Goal: Task Accomplishment & Management: Manage account settings

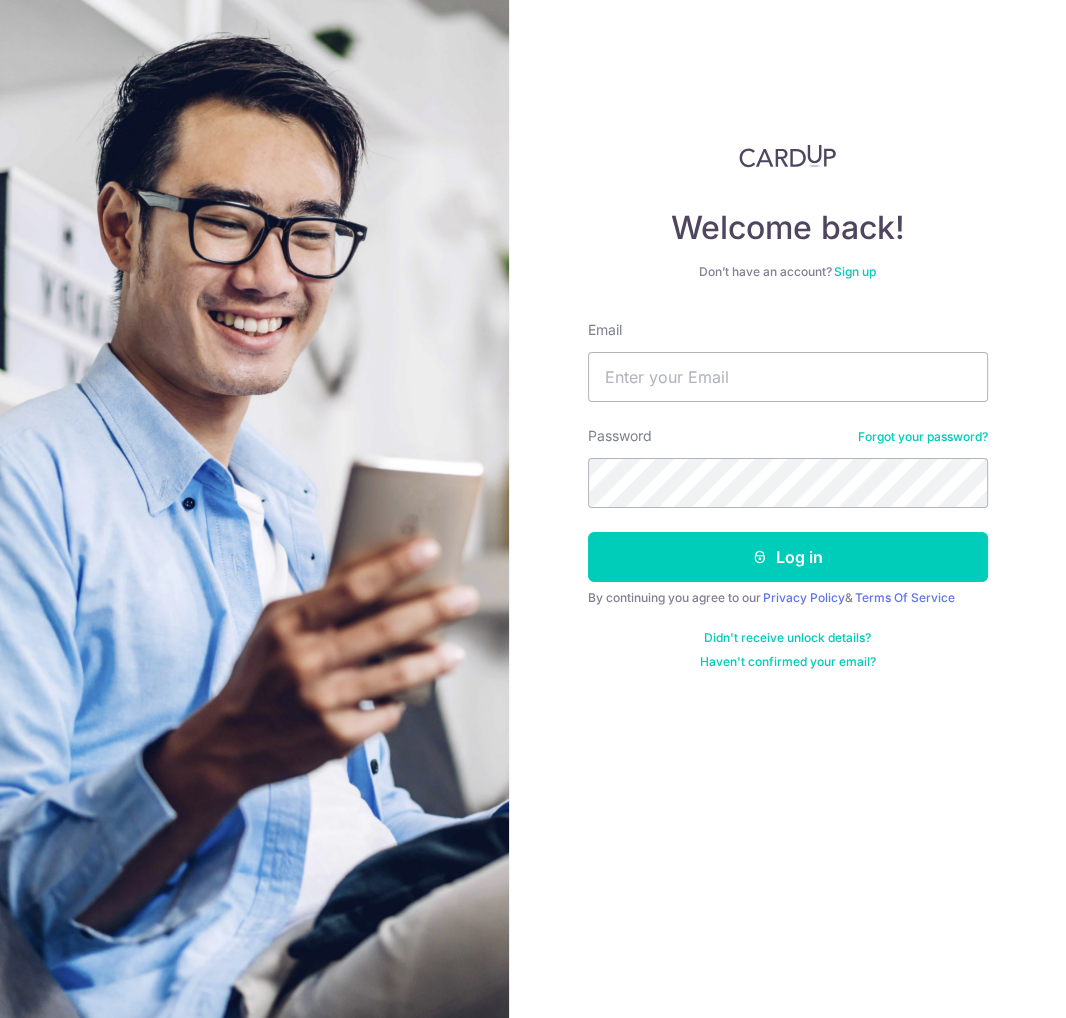
click at [761, 384] on input "Email" at bounding box center [788, 377] width 400 height 50
type input "[PERSON_NAME][EMAIL_ADDRESS][DOMAIN_NAME]"
click at [588, 532] on button "Log in" at bounding box center [788, 557] width 400 height 50
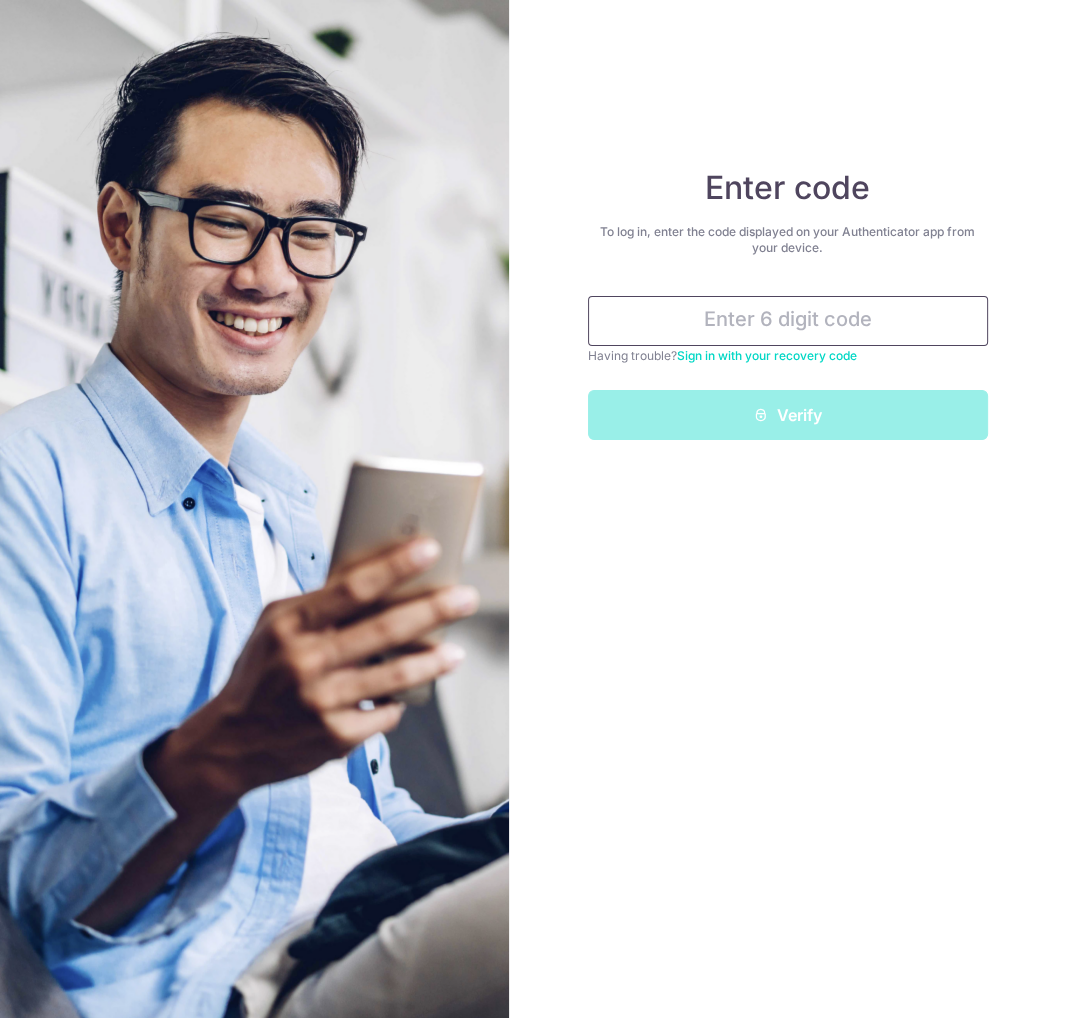
click at [841, 314] on input "text" at bounding box center [788, 321] width 400 height 50
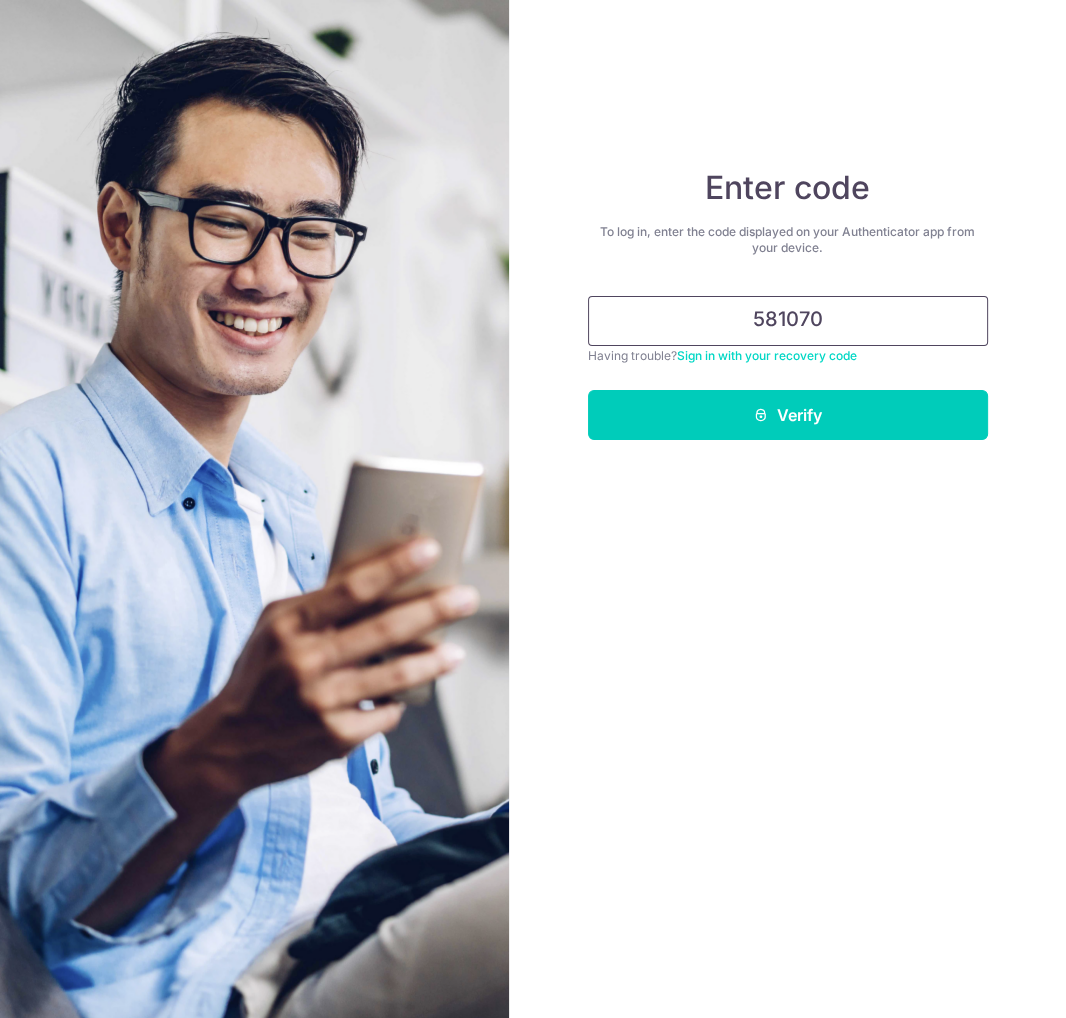
type input "581070"
click at [588, 390] on button "Verify" at bounding box center [788, 415] width 400 height 50
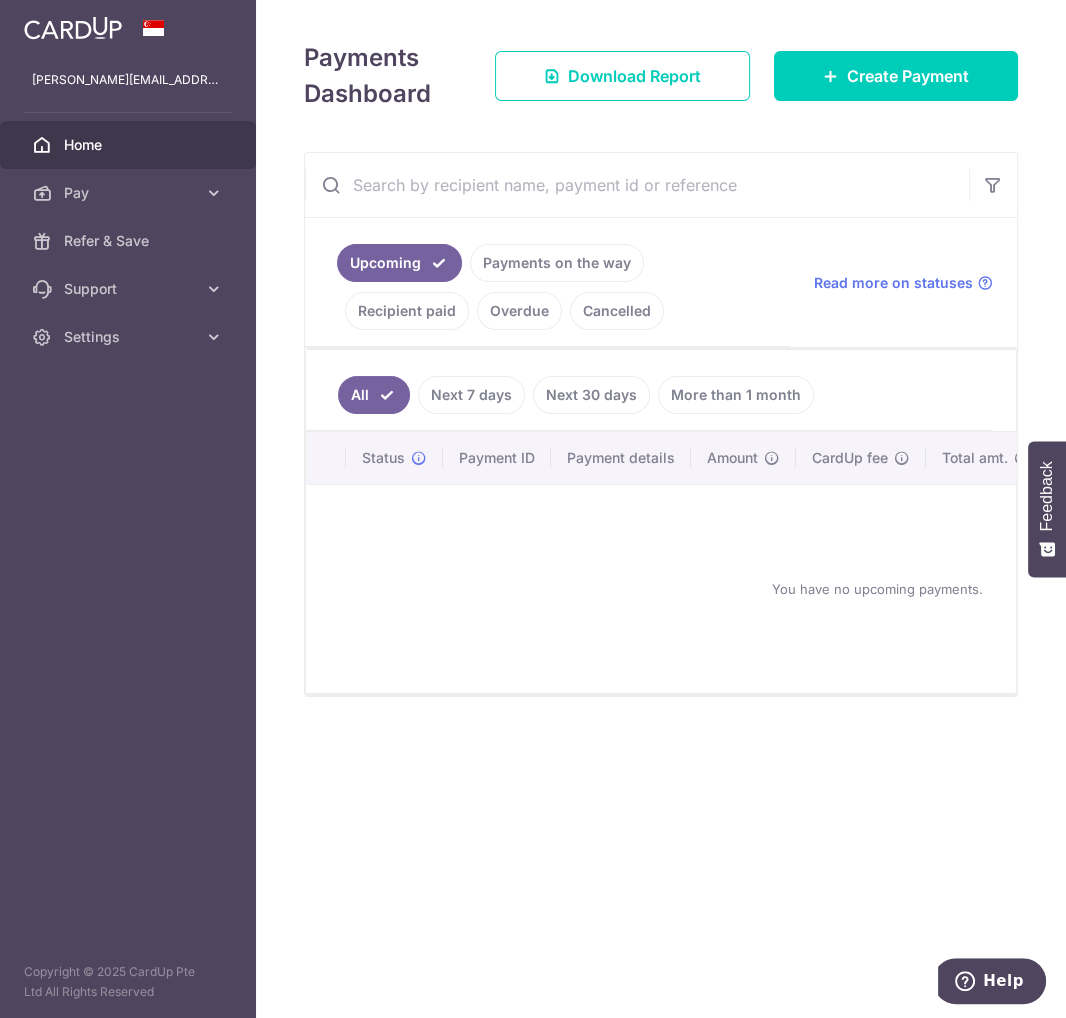
click at [548, 267] on link "Payments on the way" at bounding box center [557, 263] width 174 height 38
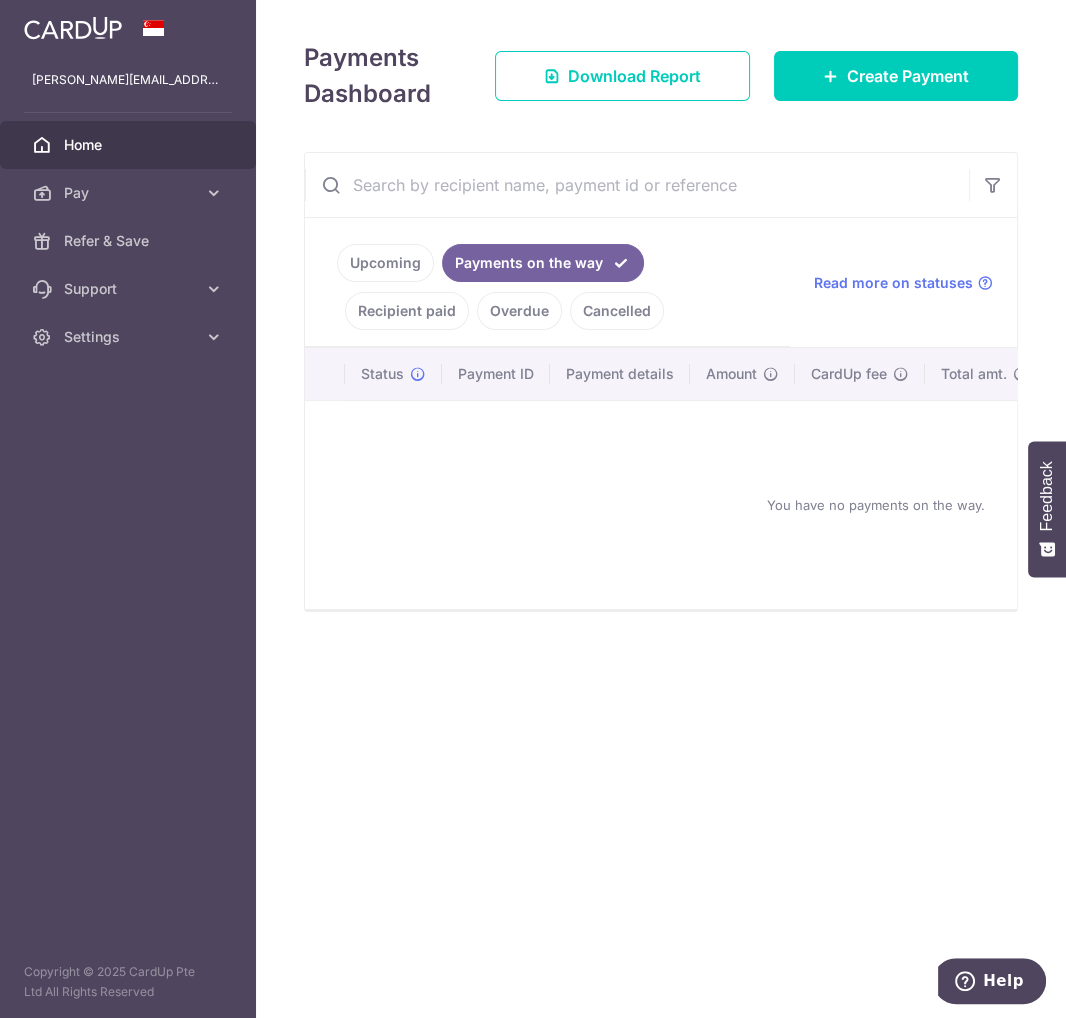
click at [418, 312] on link "Recipient paid" at bounding box center [407, 311] width 124 height 38
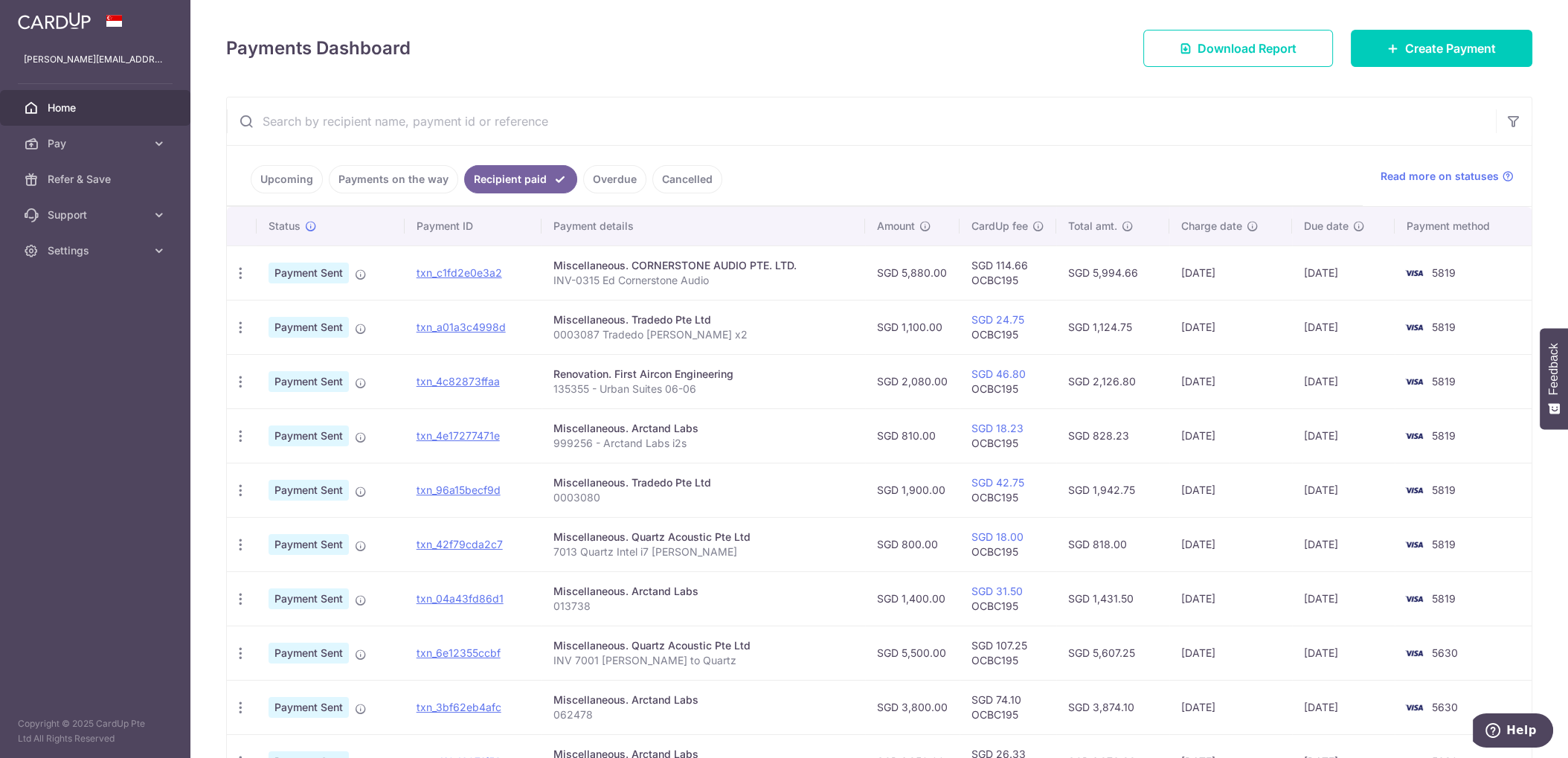
click at [642, 321] on div "Miscellaneous. Tradedo Pte Ltd" at bounding box center [703, 320] width 300 height 15
click at [639, 335] on p "0003087 Tradedo Ivan Desks x2" at bounding box center [703, 335] width 300 height 15
click at [639, 335] on p "0003087 Tradedo Ivan Desks x2" at bounding box center [703, 335] width 300 height 15
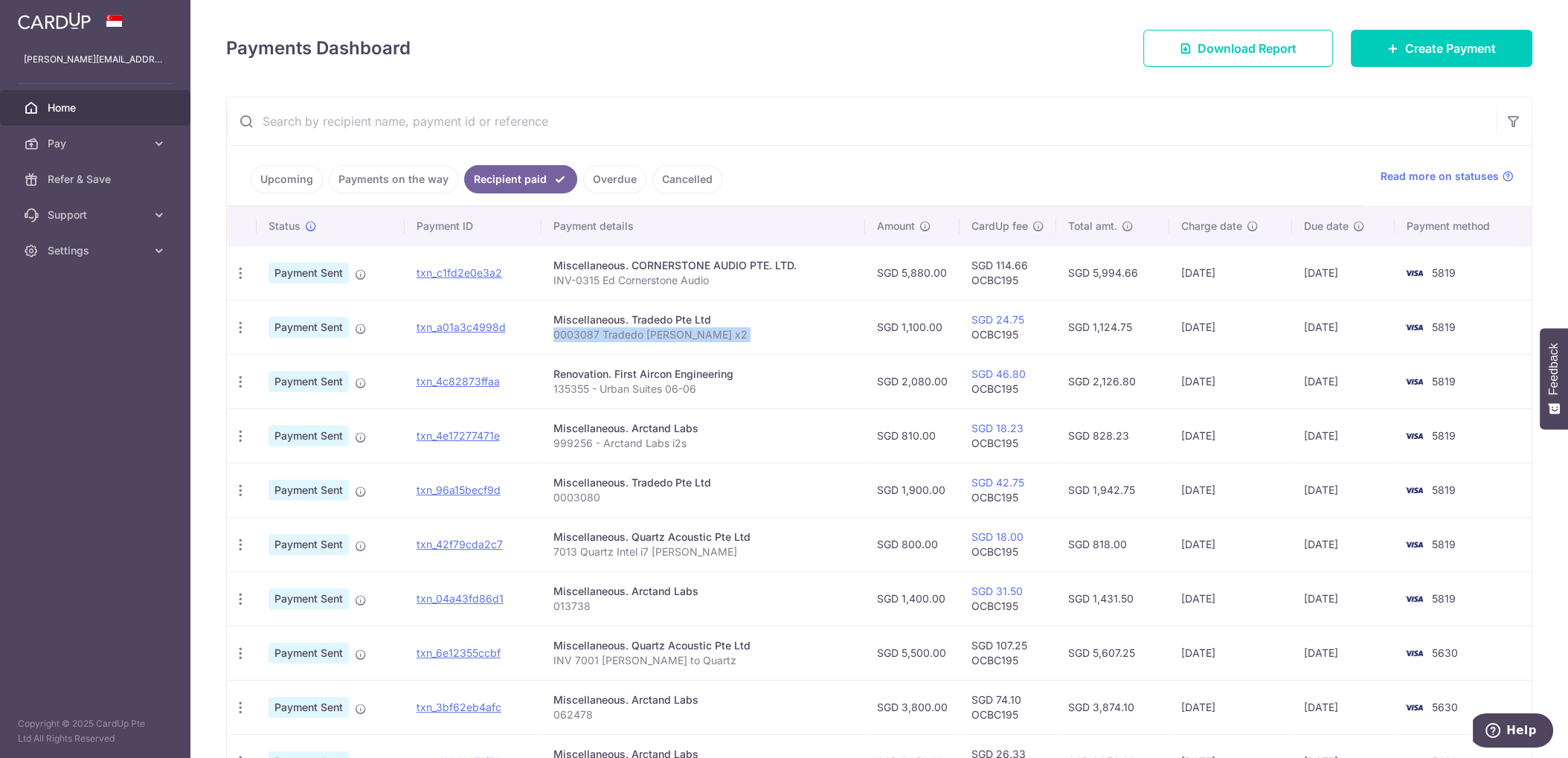
click at [639, 336] on p "0003087 Tradedo Ivan Desks x2" at bounding box center [703, 335] width 300 height 15
click at [639, 324] on div "Miscellaneous. Tradedo Pte Ltd" at bounding box center [703, 320] width 300 height 15
click at [255, 181] on link "Upcoming" at bounding box center [287, 179] width 72 height 28
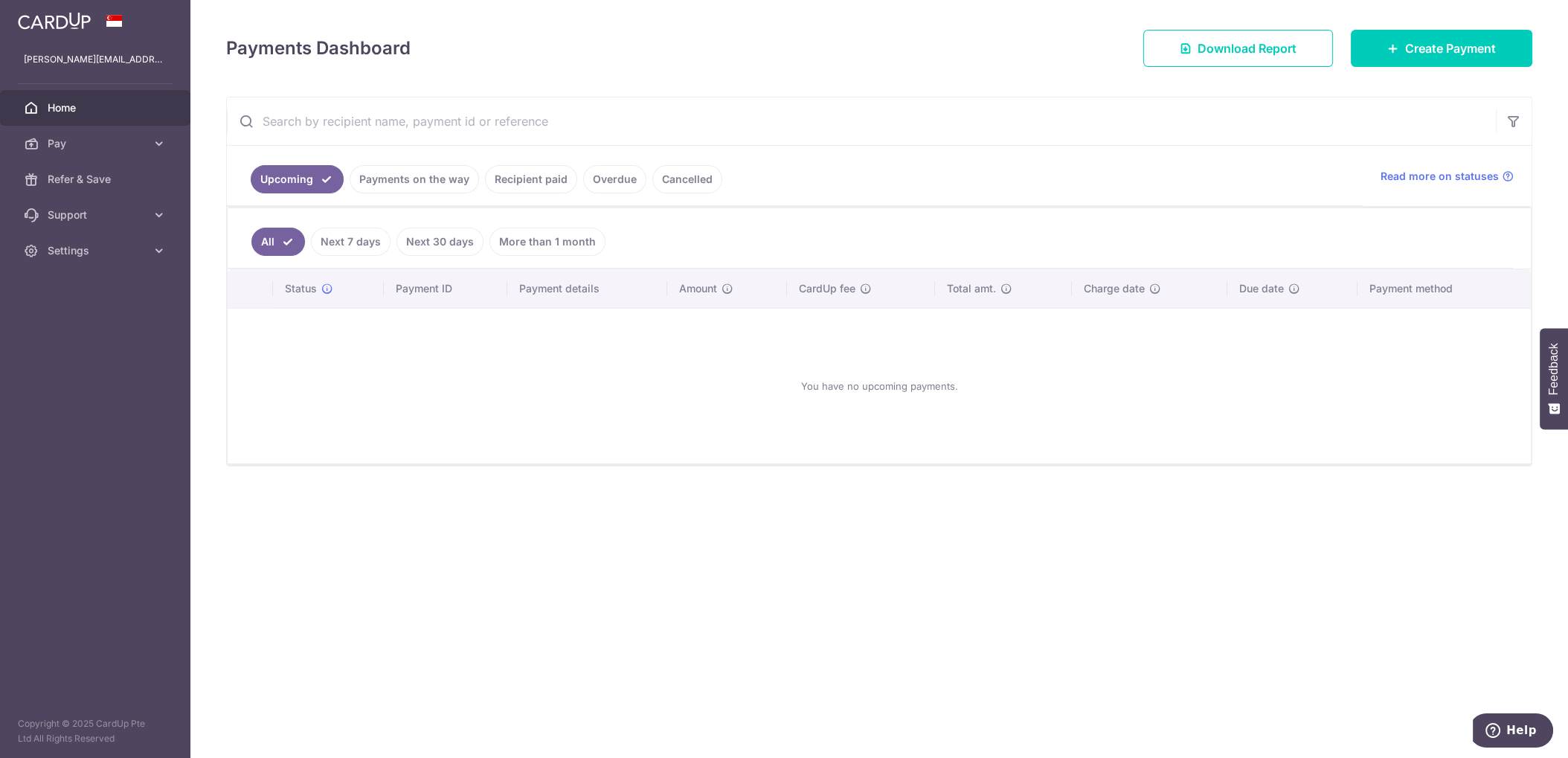
click at [403, 186] on link "Payments on the way" at bounding box center [415, 179] width 129 height 28
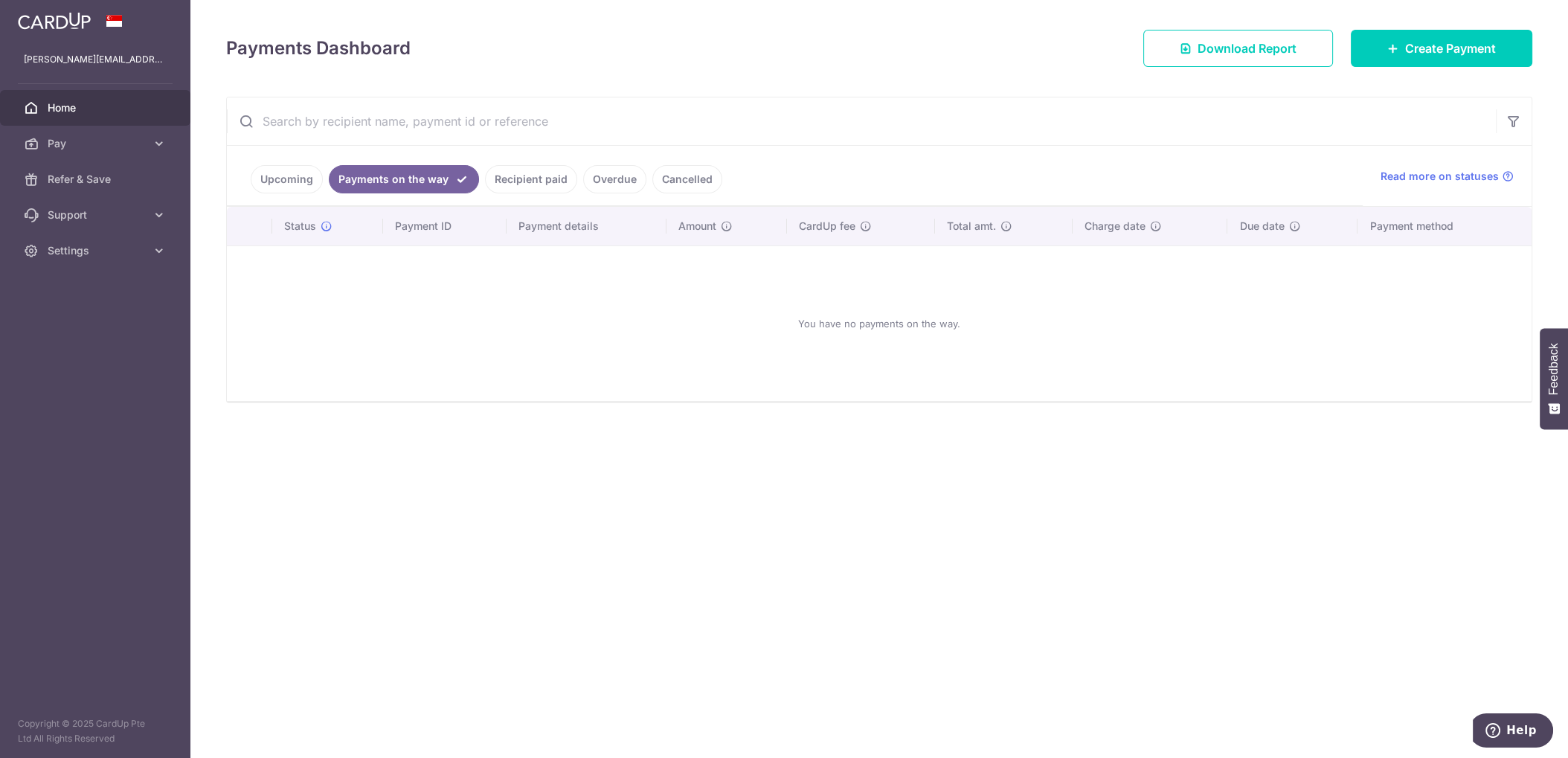
click at [319, 184] on link "Upcoming" at bounding box center [287, 179] width 72 height 28
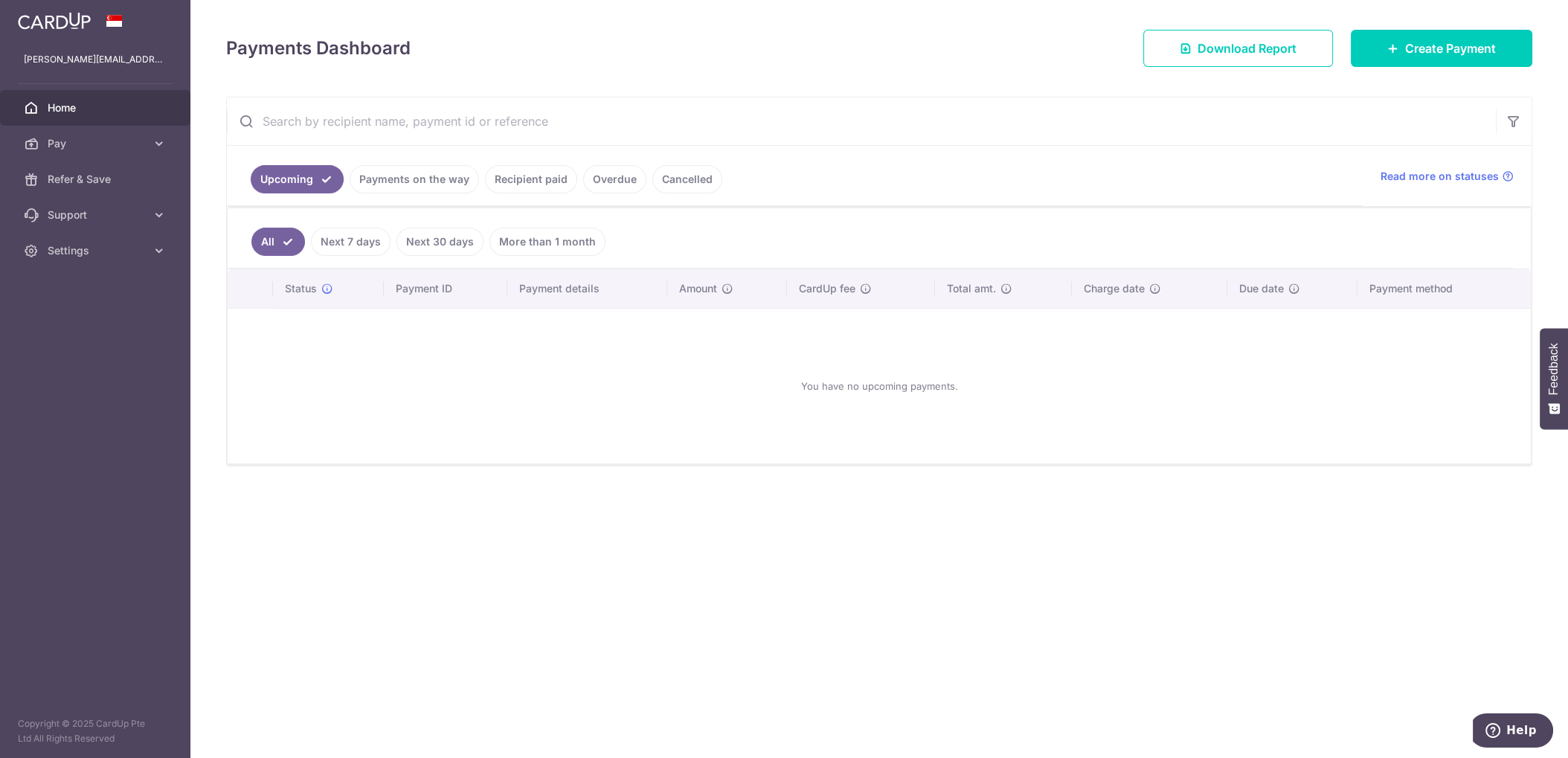
click at [694, 176] on link "Cancelled" at bounding box center [688, 179] width 70 height 28
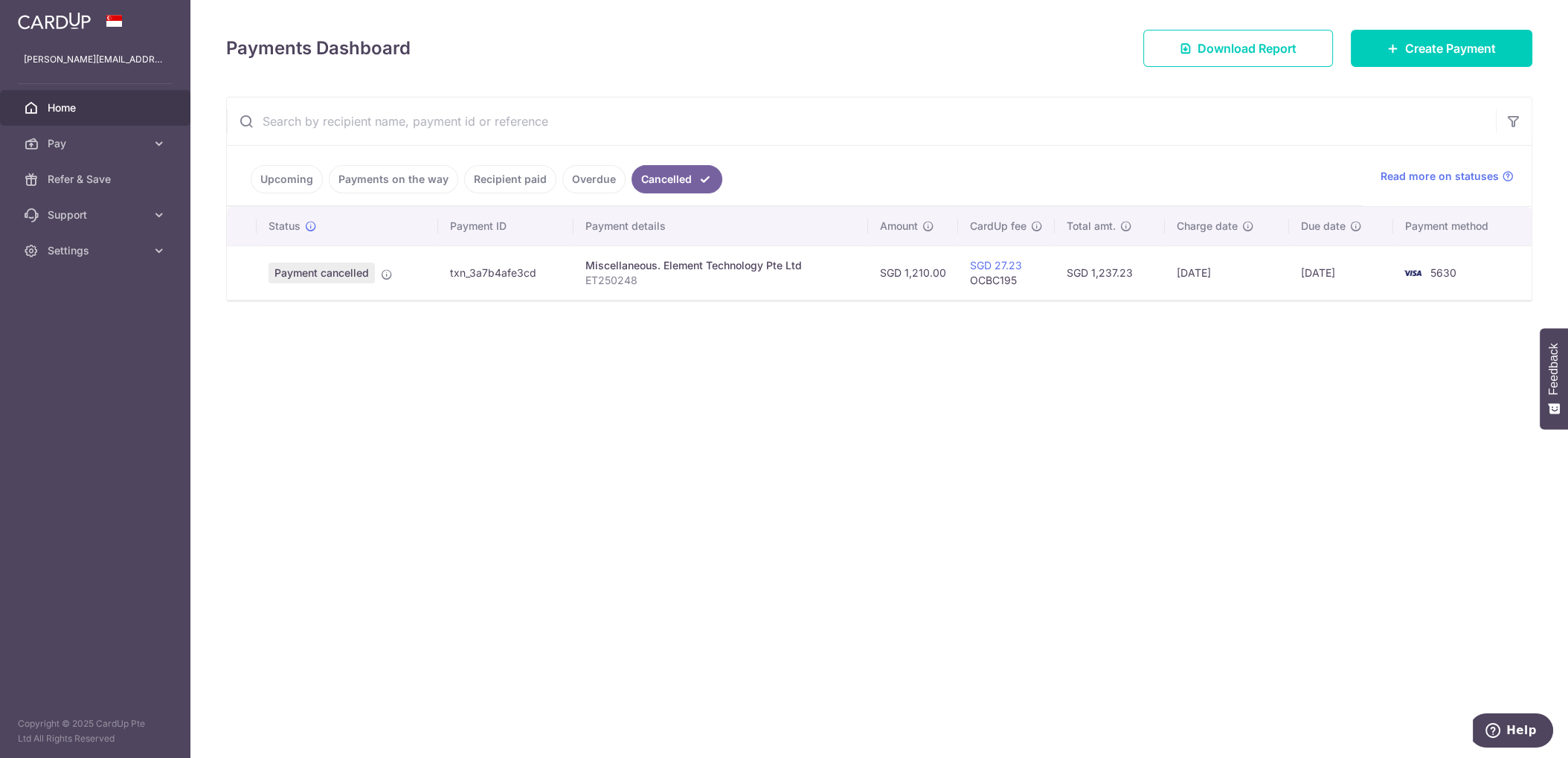
click at [668, 270] on div "Miscellaneous. Element Technology Pte Ltd" at bounding box center [721, 266] width 271 height 15
click at [656, 296] on td "Miscellaneous. Element Technology Pte Ltd ET250248" at bounding box center [721, 272] width 295 height 54
click at [657, 273] on p "ET250248" at bounding box center [721, 280] width 271 height 15
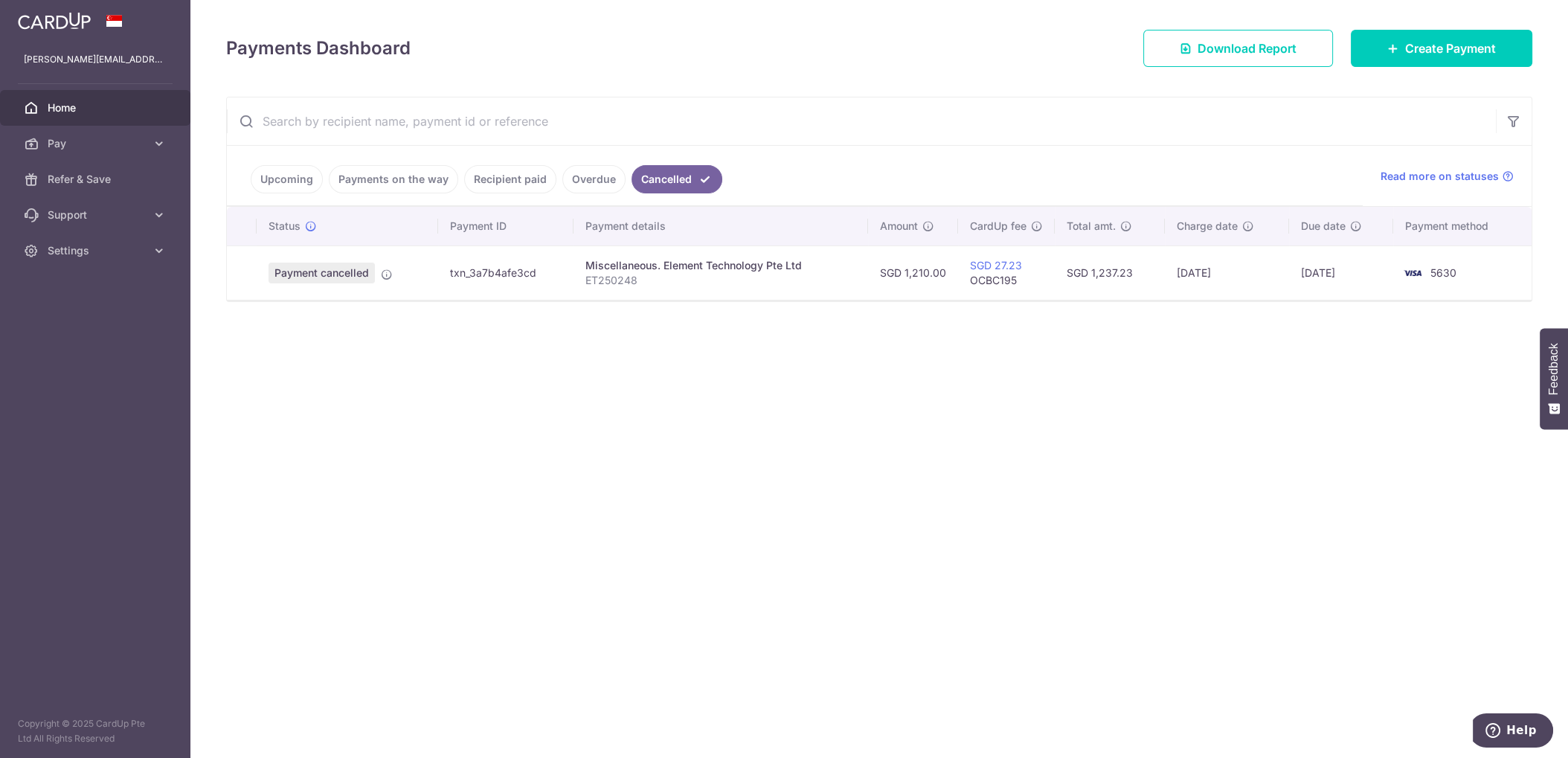
click at [657, 273] on p "ET250248" at bounding box center [721, 280] width 271 height 15
click at [657, 260] on div "Miscellaneous. Element Technology Pte Ltd" at bounding box center [721, 266] width 271 height 15
click at [657, 260] on div "Miscellaneous. Element Technology Pte Ltd" at bounding box center [721, 266] width 271 height 15
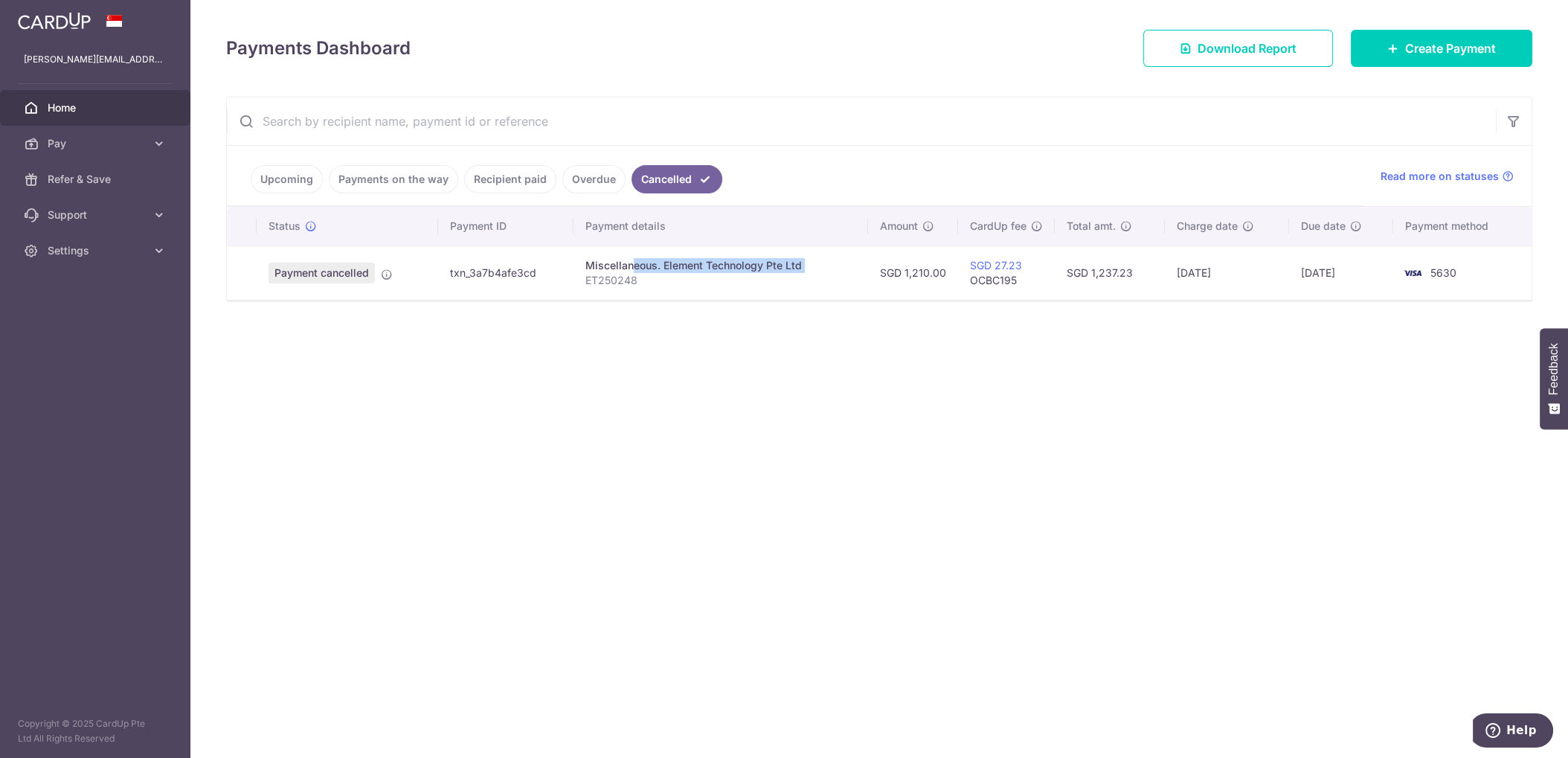
click at [688, 272] on div "Miscellaneous. Element Technology Pte Ltd" at bounding box center [721, 266] width 271 height 15
click at [598, 179] on link "Overdue" at bounding box center [594, 179] width 63 height 28
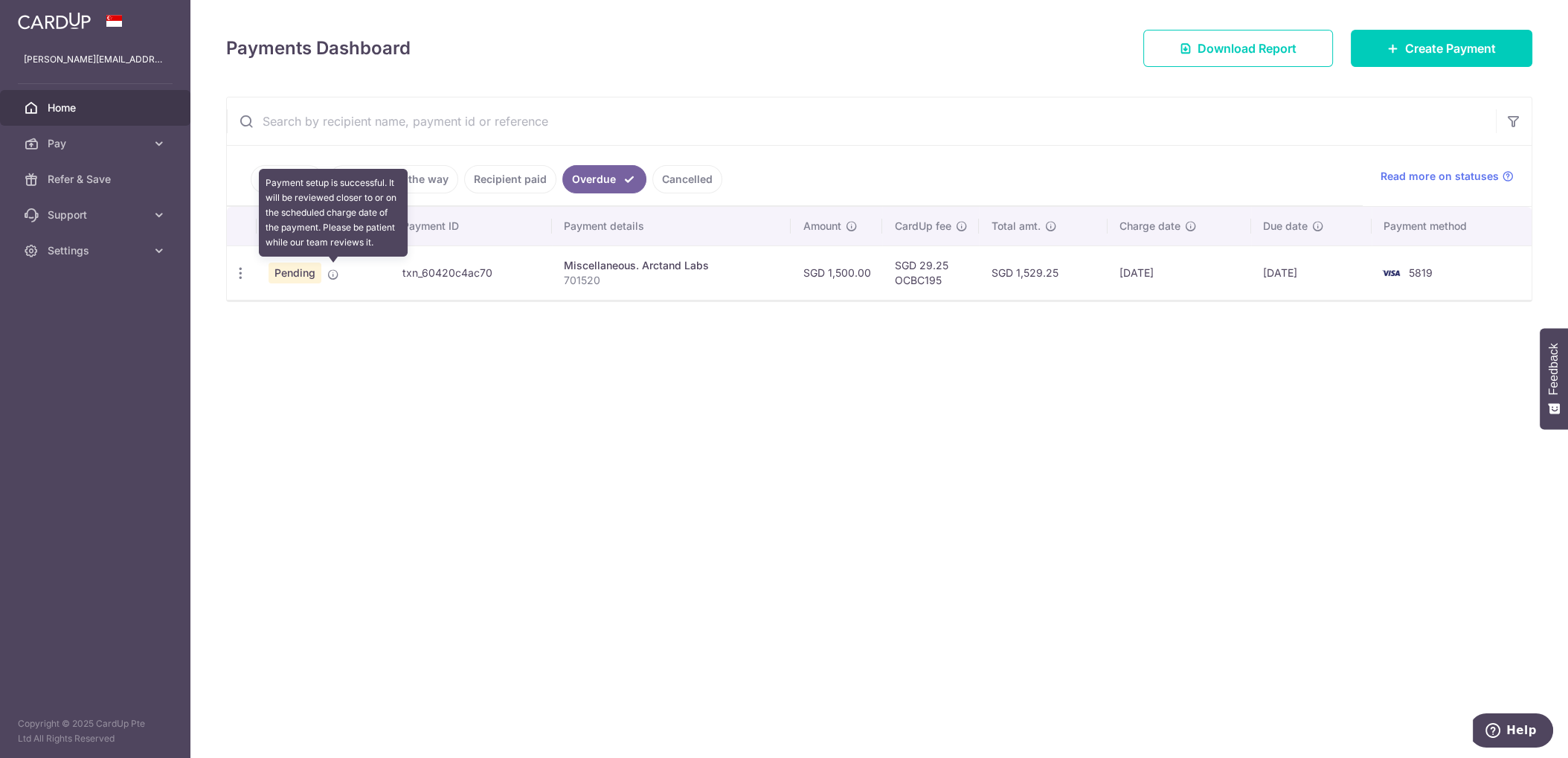
click at [336, 272] on icon at bounding box center [333, 274] width 12 height 12
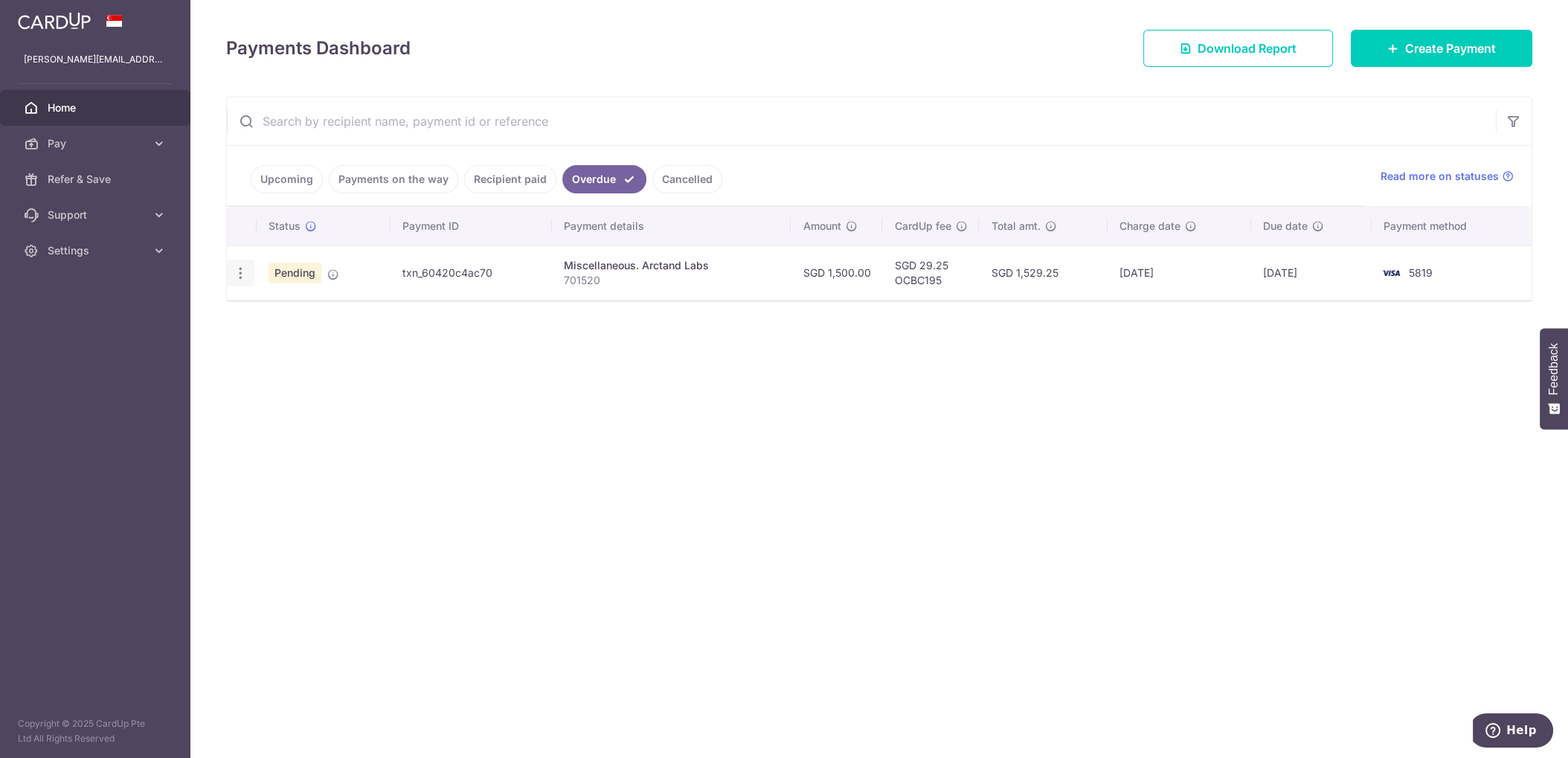
click at [244, 272] on icon "button" at bounding box center [240, 273] width 16 height 16
click at [312, 391] on span "Upload doc" at bounding box center [320, 387] width 101 height 18
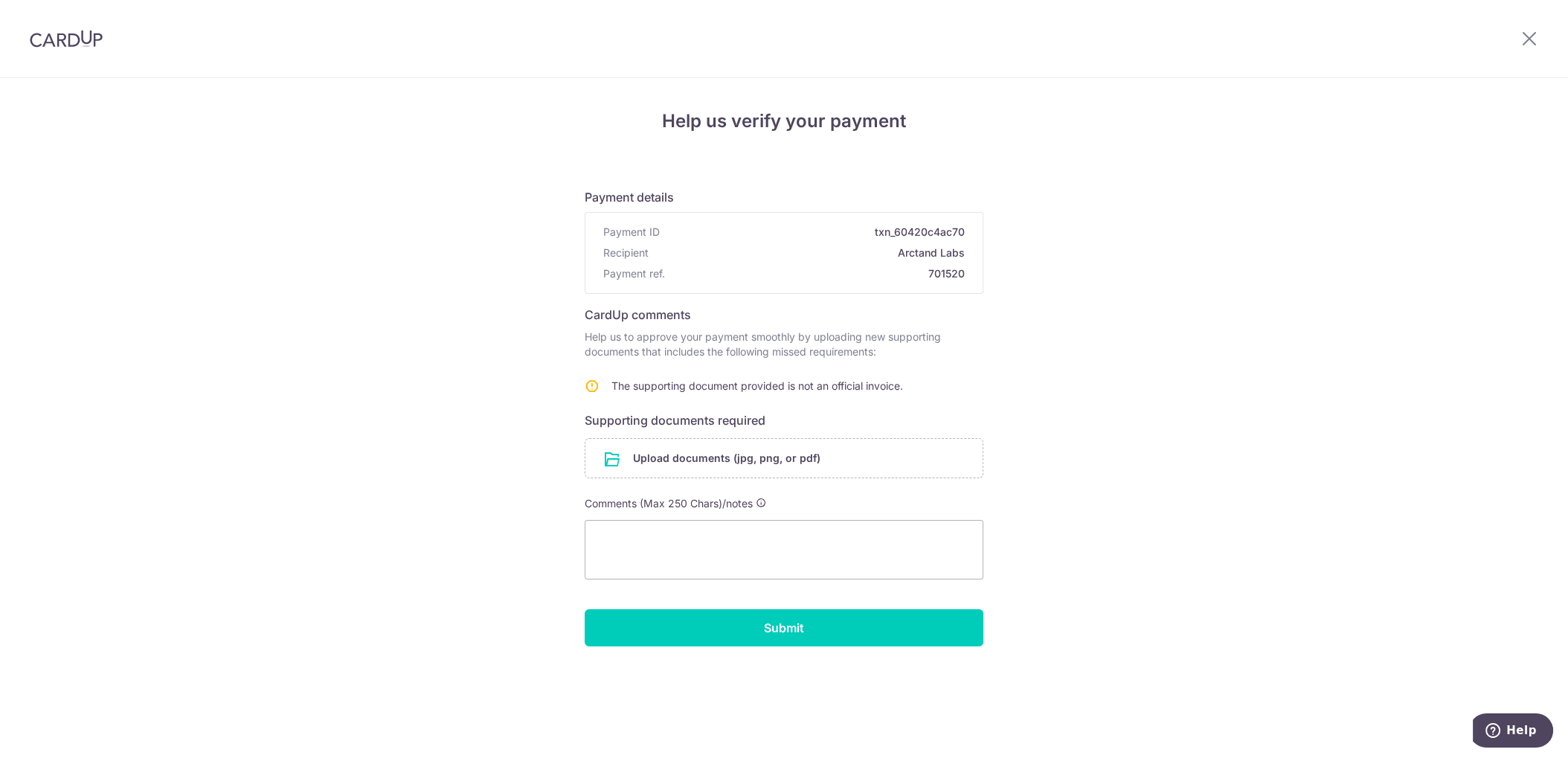
drag, startPoint x: 1240, startPoint y: 204, endPoint x: 1186, endPoint y: 243, distance: 66.6
click at [1240, 203] on div "Help us verify your payment Payment details Payment ID txn_60420c4ac70 Recipien…" at bounding box center [784, 418] width 1568 height 680
click at [761, 457] on input "file" at bounding box center [784, 458] width 397 height 39
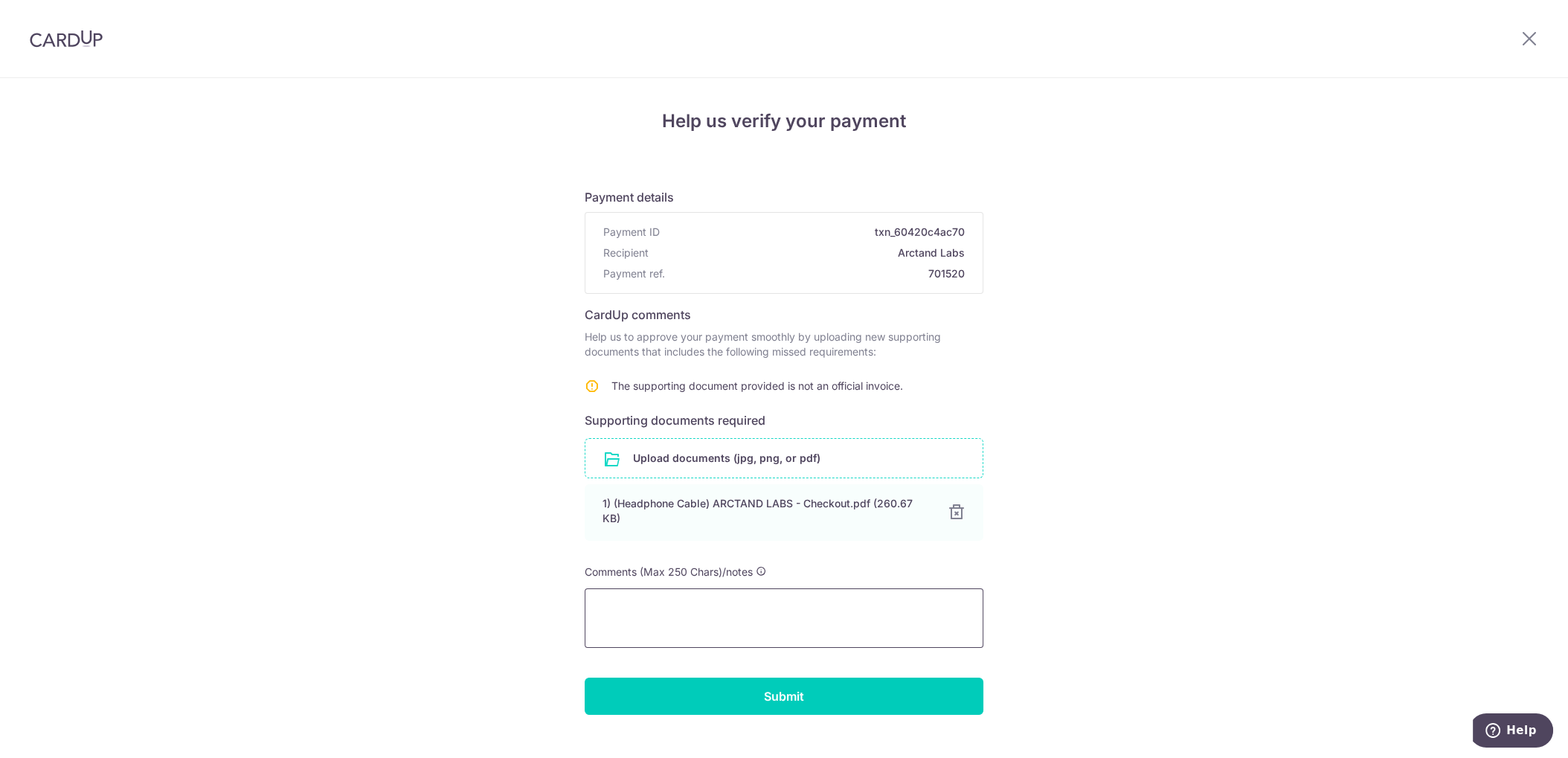
click at [778, 635] on textarea at bounding box center [784, 618] width 399 height 60
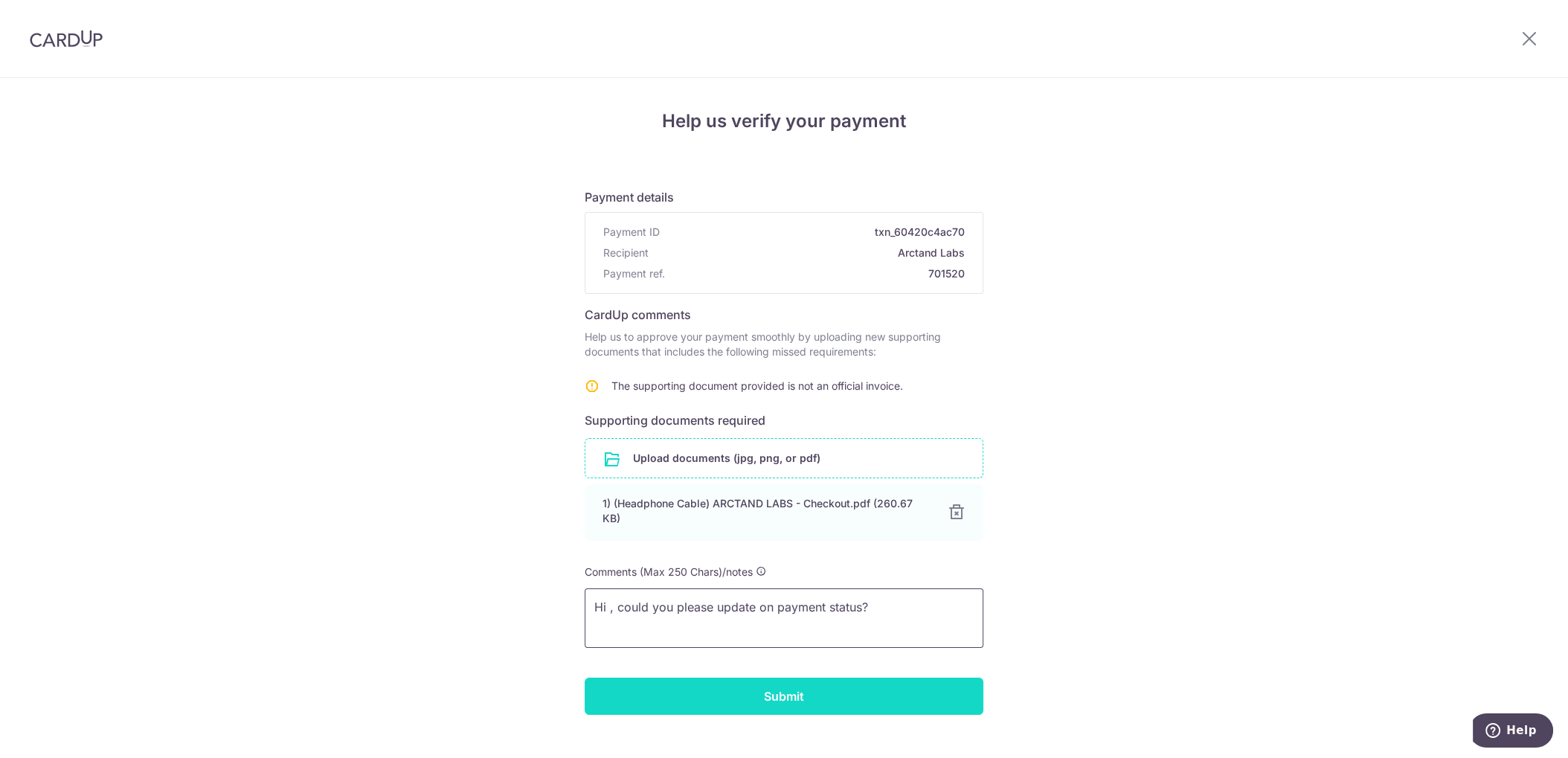
type textarea "Hi , could you please update on payment status?"
click at [733, 697] on input "Submit" at bounding box center [784, 696] width 399 height 37
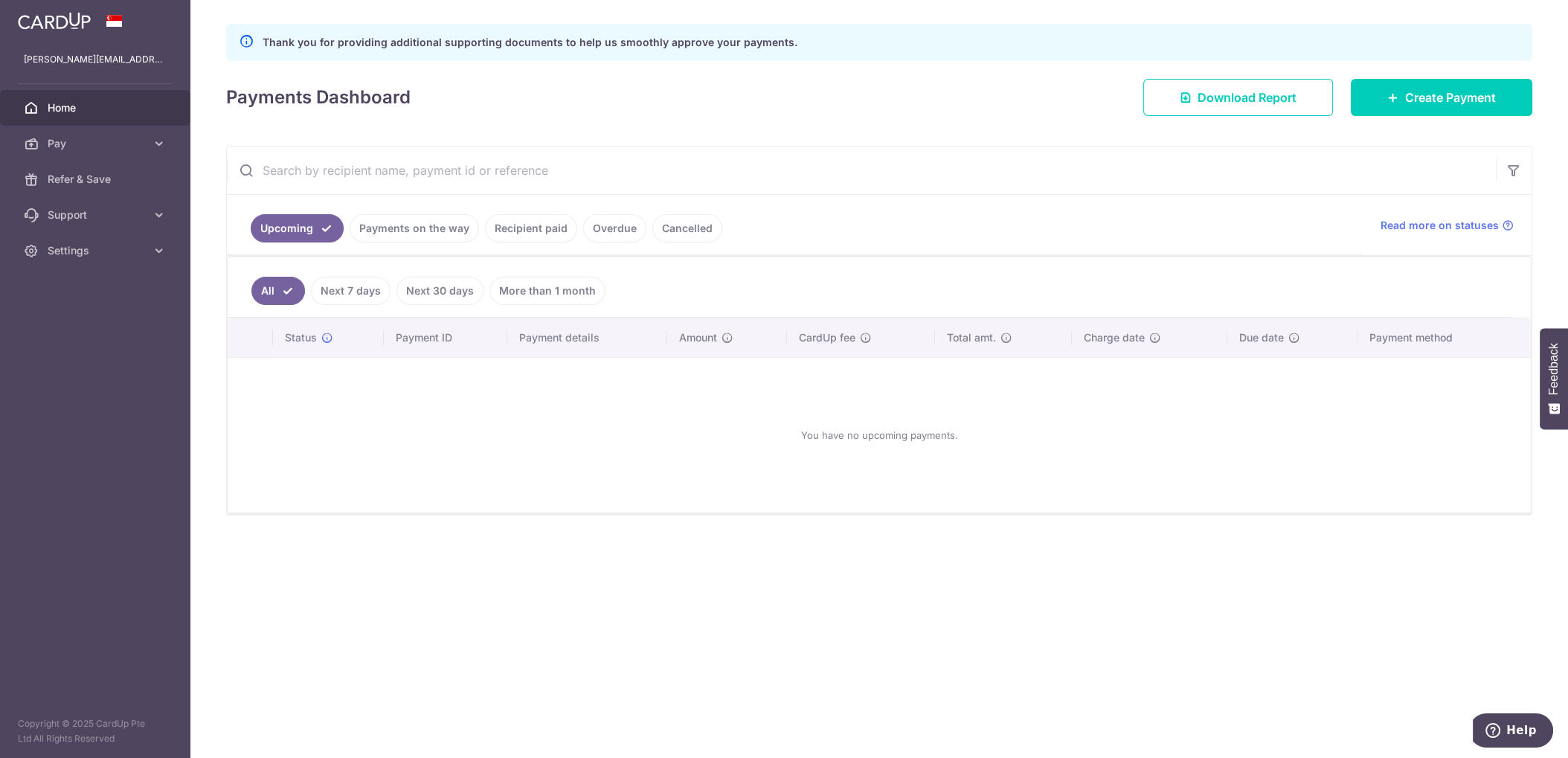
click at [613, 218] on link "Overdue" at bounding box center [615, 228] width 63 height 28
